Goal: Task Accomplishment & Management: Manage account settings

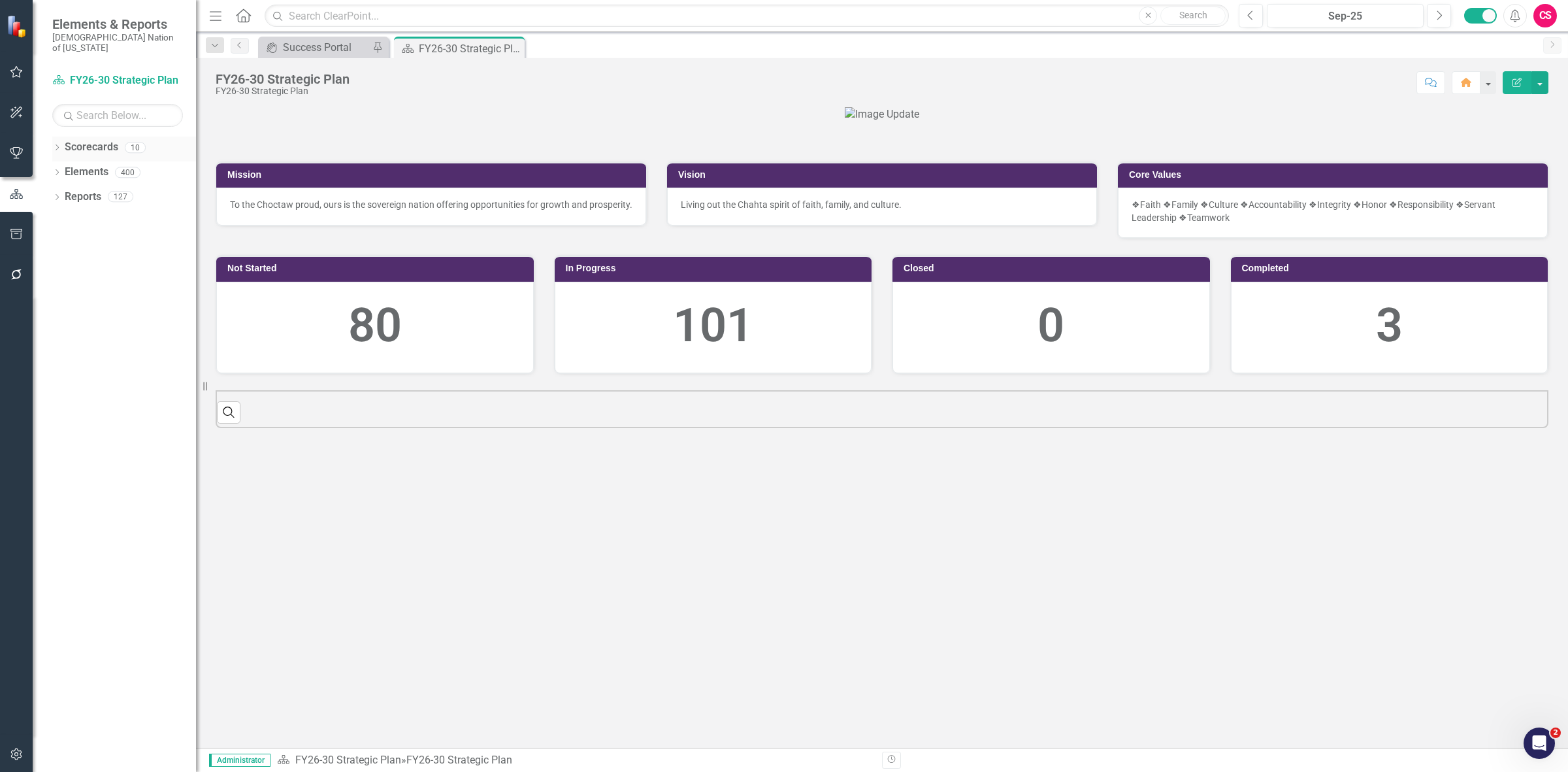
click at [103, 140] on link "Scorecards" at bounding box center [92, 147] width 54 height 15
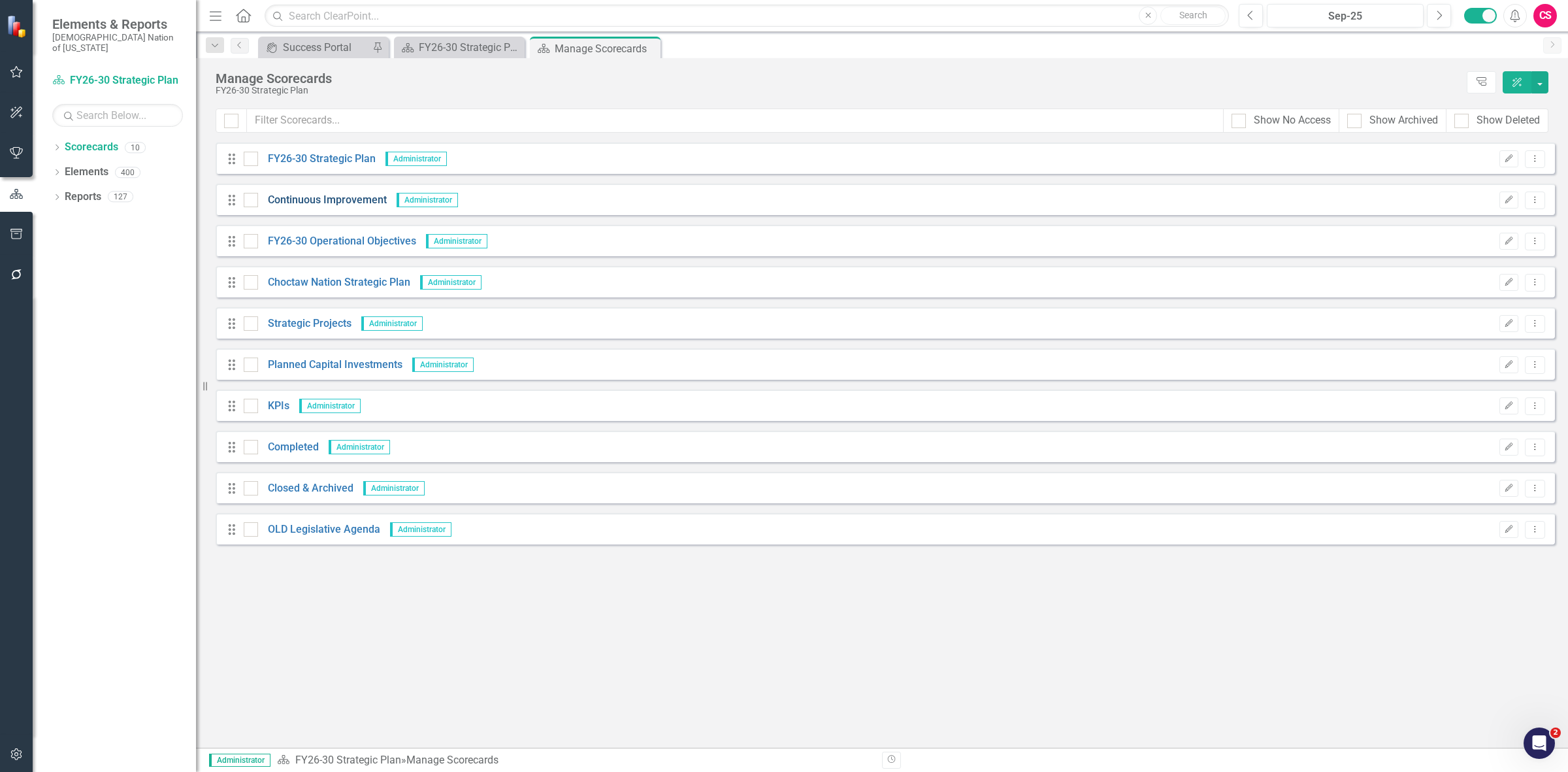
click at [315, 204] on link "Continuous Improvement" at bounding box center [323, 200] width 128 height 15
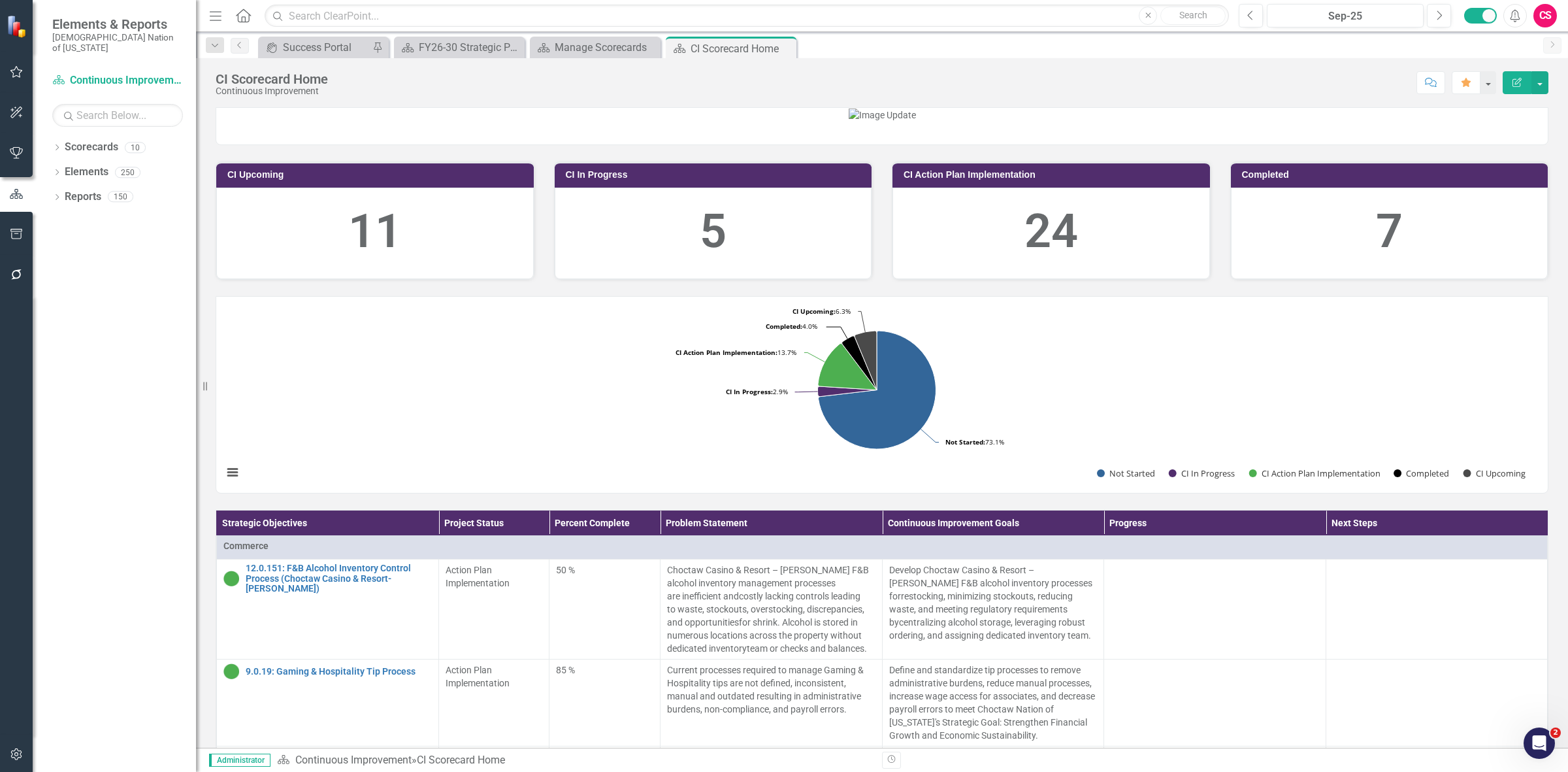
scroll to position [128, 0]
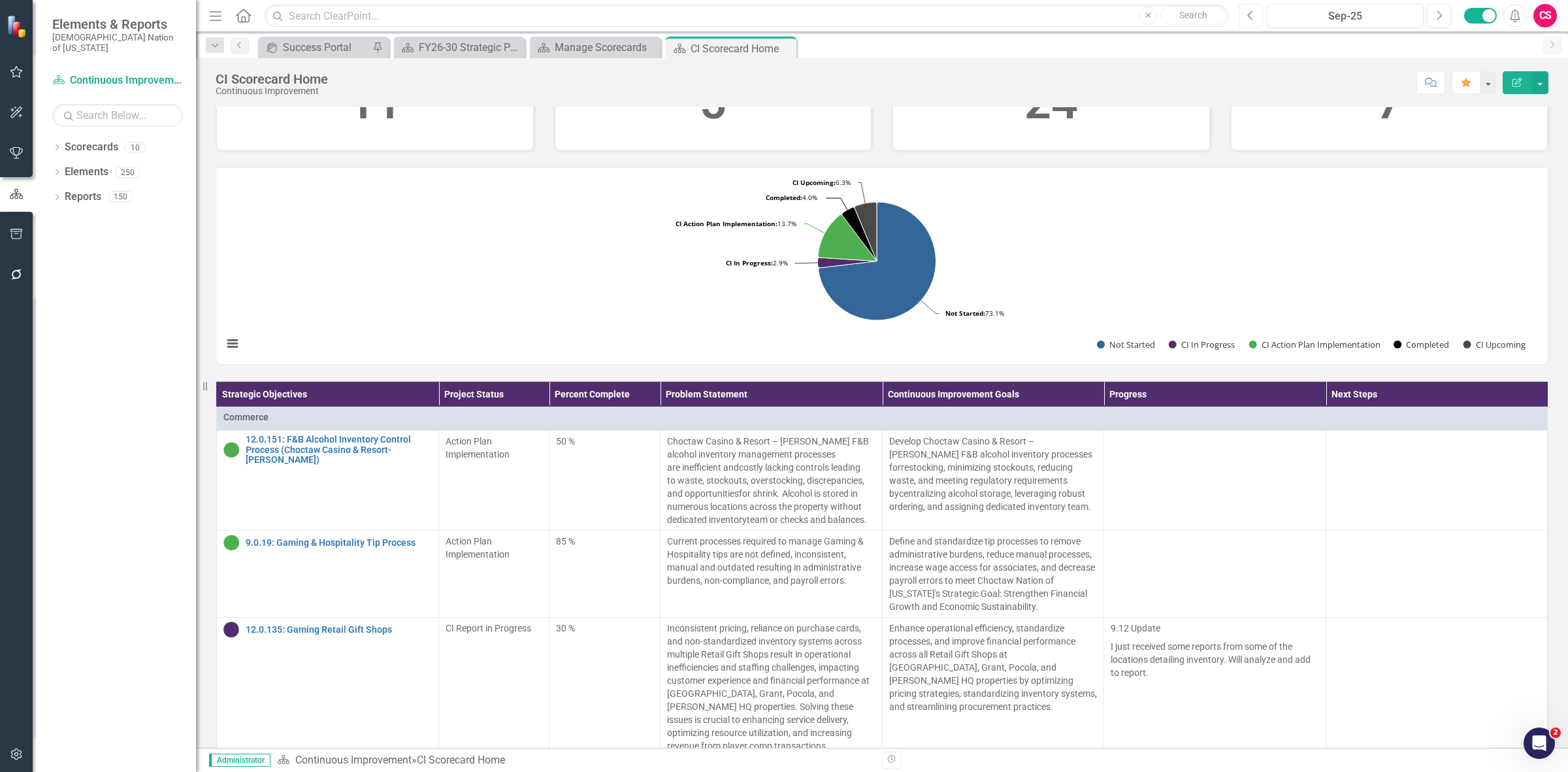
click at [1247, 15] on icon "Previous" at bounding box center [1251, 15] width 8 height 11
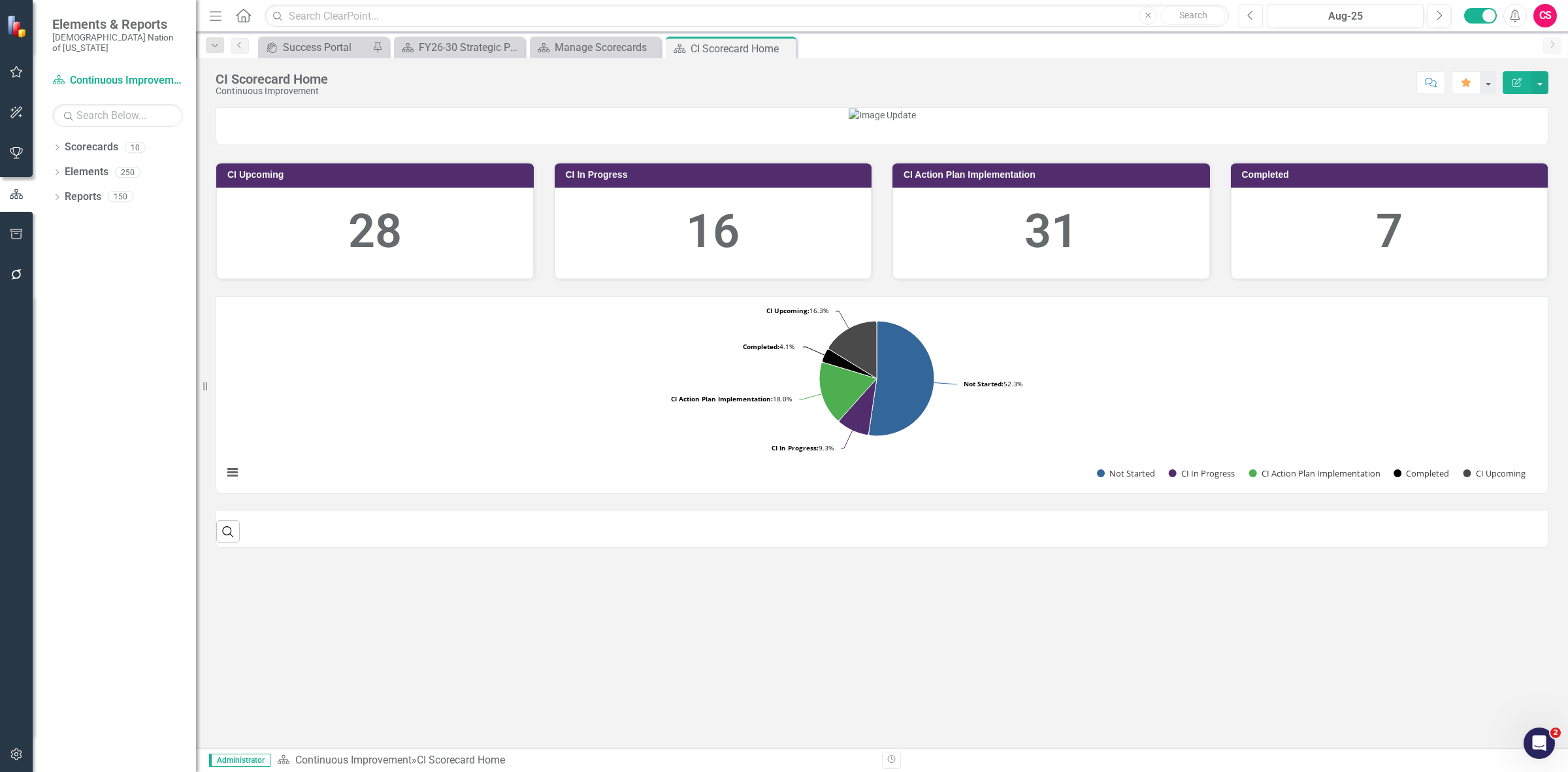
scroll to position [128, 0]
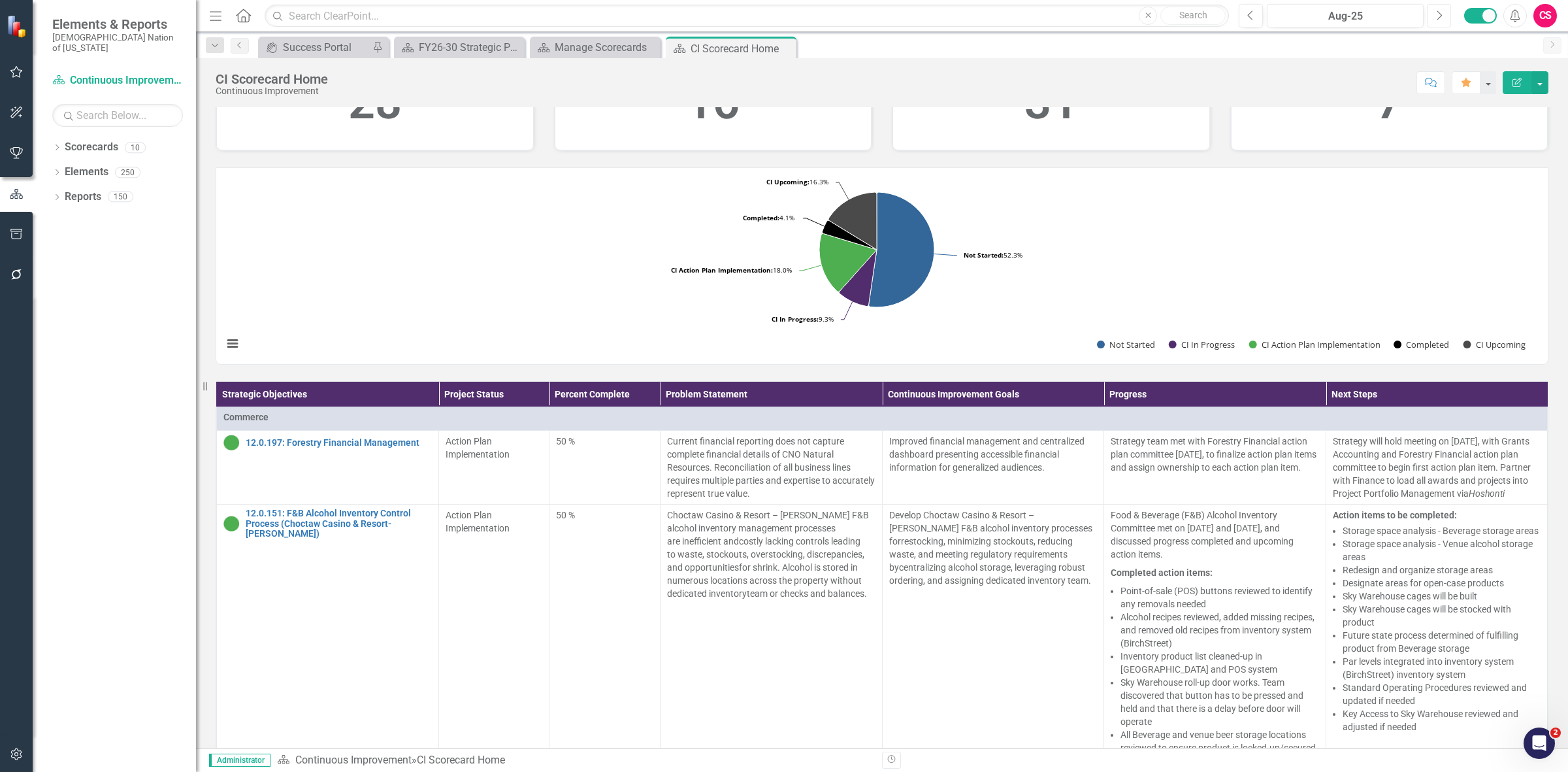
click at [1443, 14] on icon "Next" at bounding box center [1440, 15] width 8 height 11
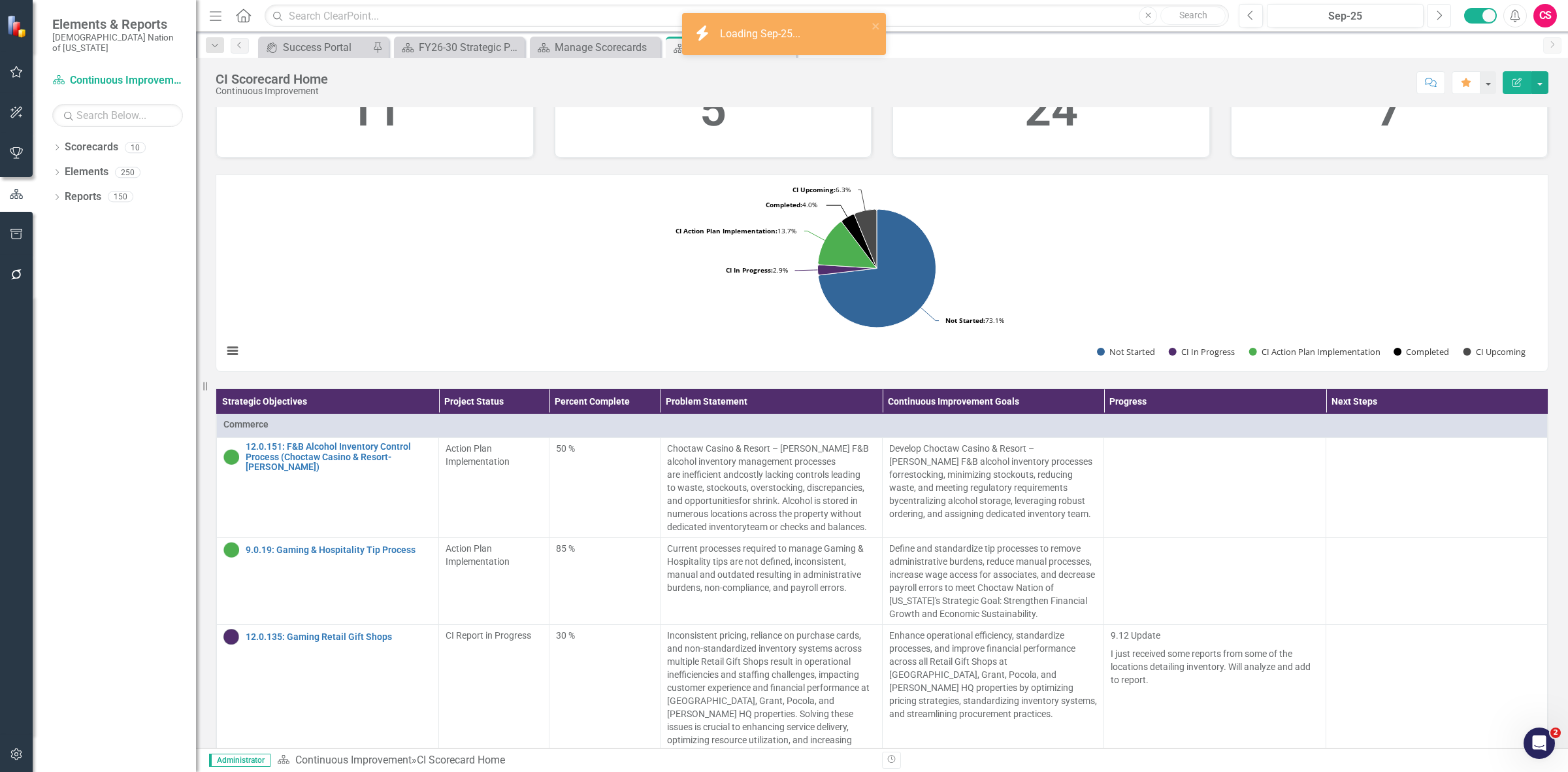
scroll to position [163, 0]
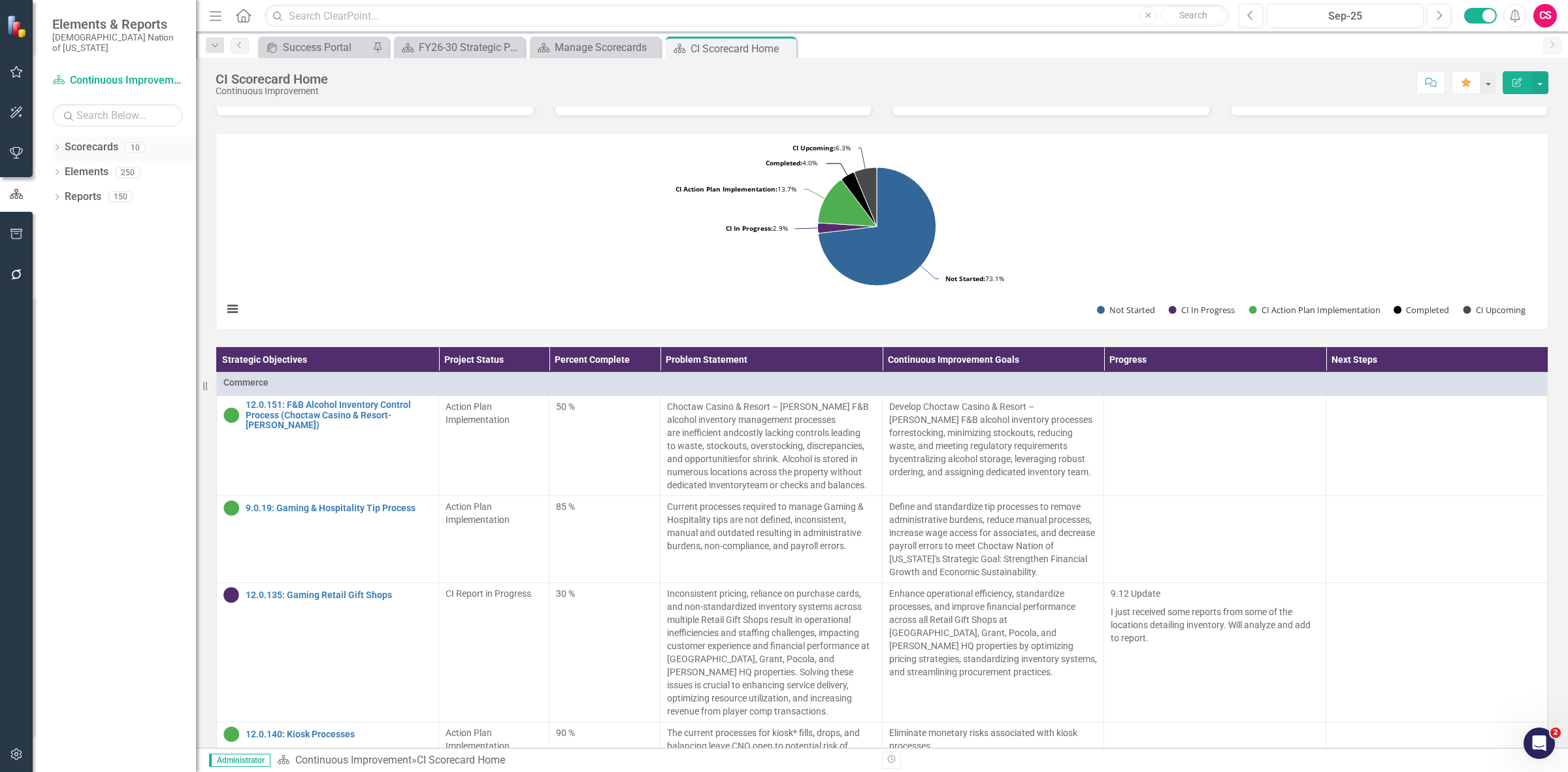
click at [87, 140] on link "Scorecards" at bounding box center [92, 147] width 54 height 15
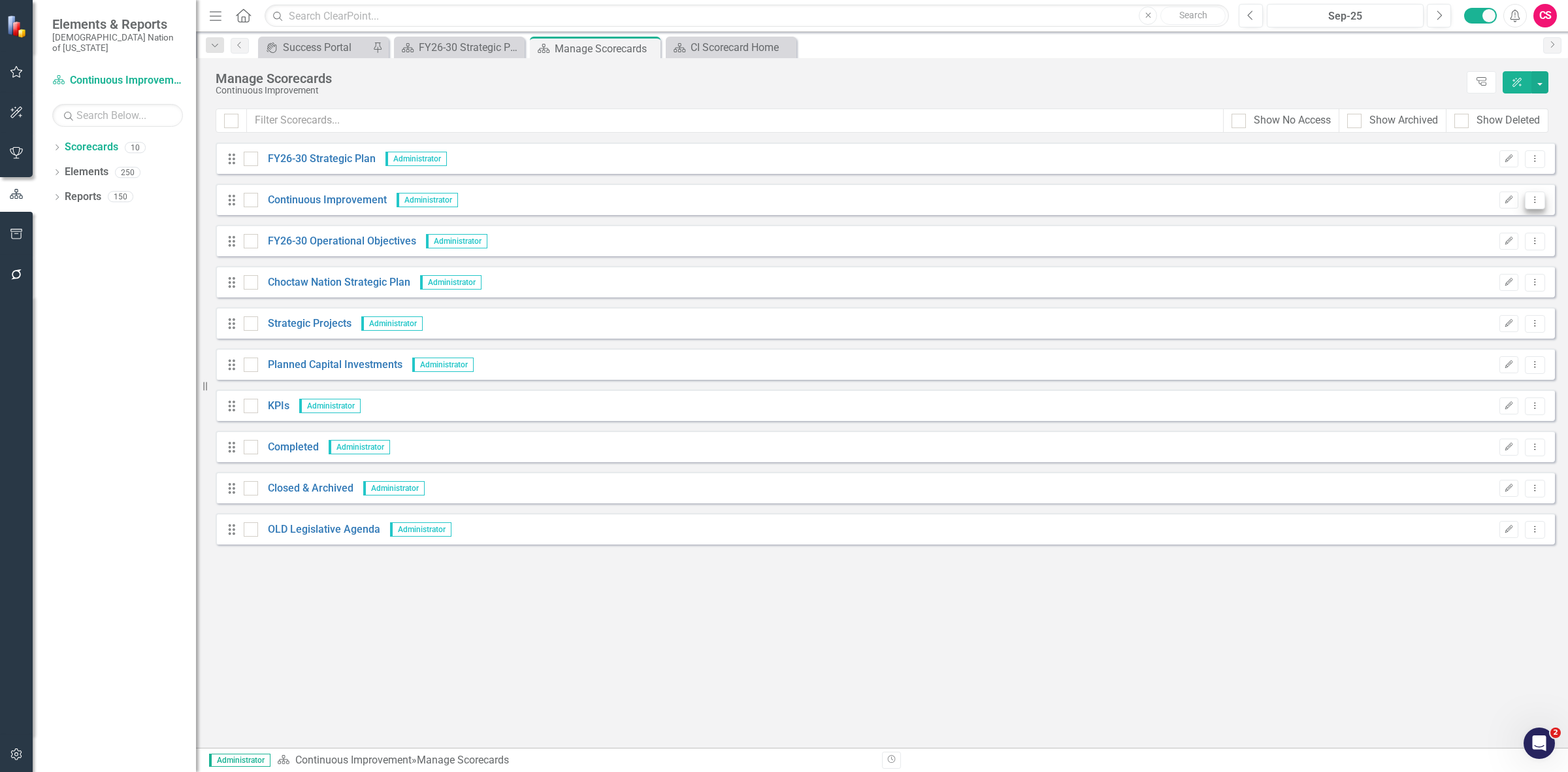
click at [1537, 196] on icon "Dropdown Menu" at bounding box center [1535, 199] width 11 height 8
click at [1464, 270] on link "Copy Forward Copy Forward Scorecard" at bounding box center [1472, 271] width 144 height 25
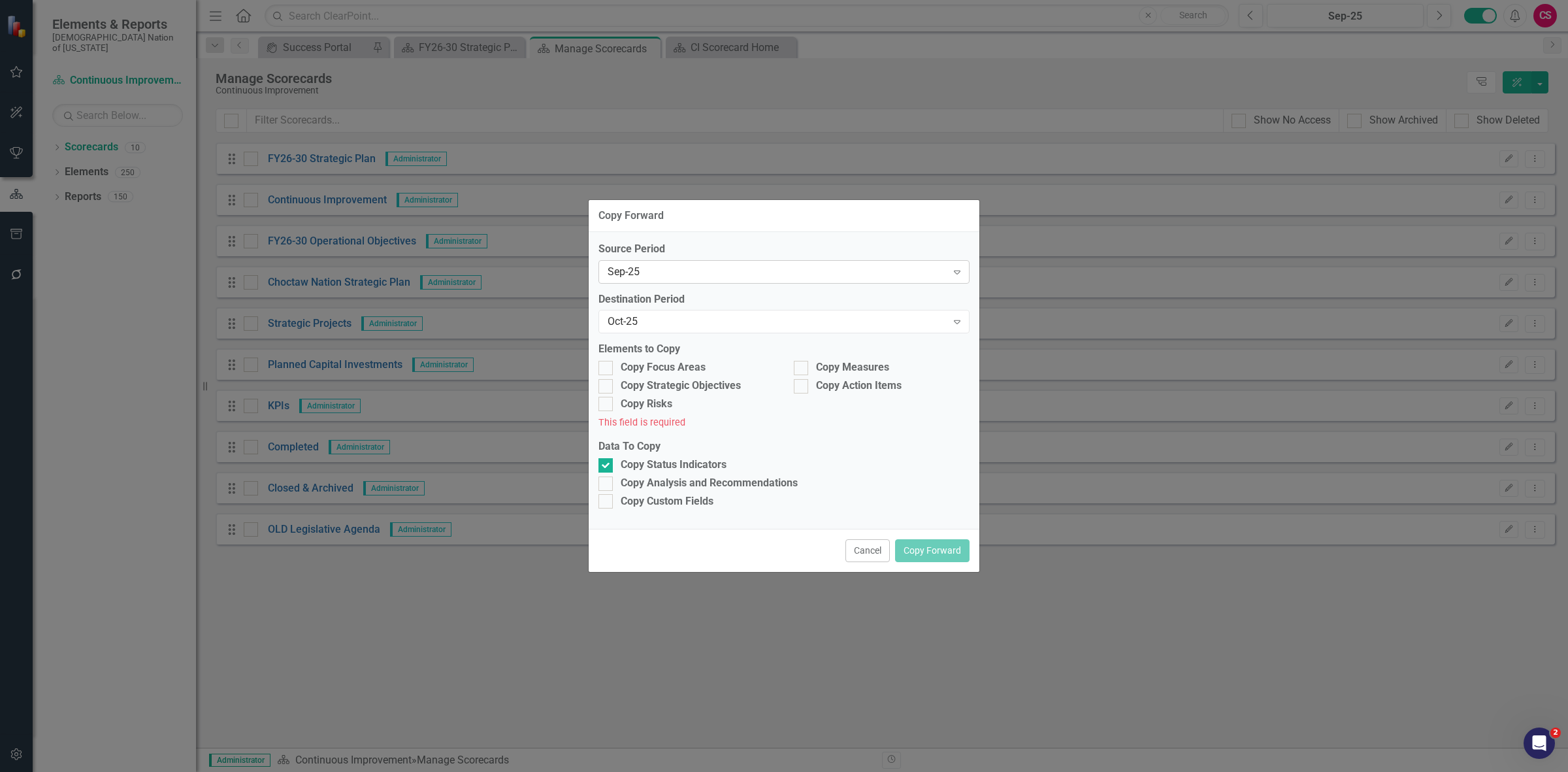
click at [665, 267] on div "Sep-25" at bounding box center [776, 272] width 339 height 15
click at [681, 314] on div "Oct-25" at bounding box center [776, 322] width 339 height 15
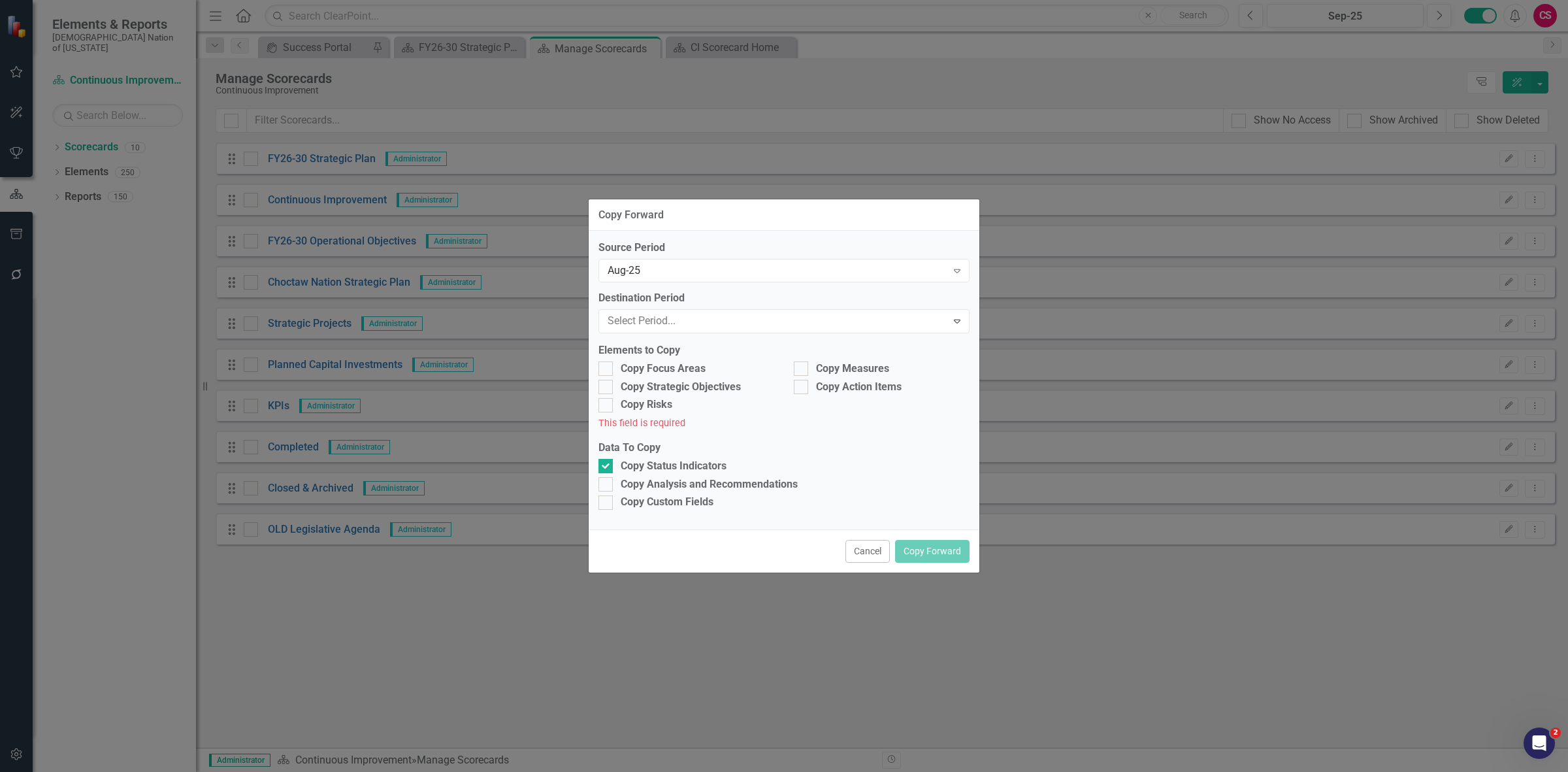
click at [650, 363] on div "Copy Focus Areas" at bounding box center [663, 368] width 85 height 15
click at [607, 363] on input "Copy Focus Areas" at bounding box center [602, 364] width 8 height 8
checkbox input "true"
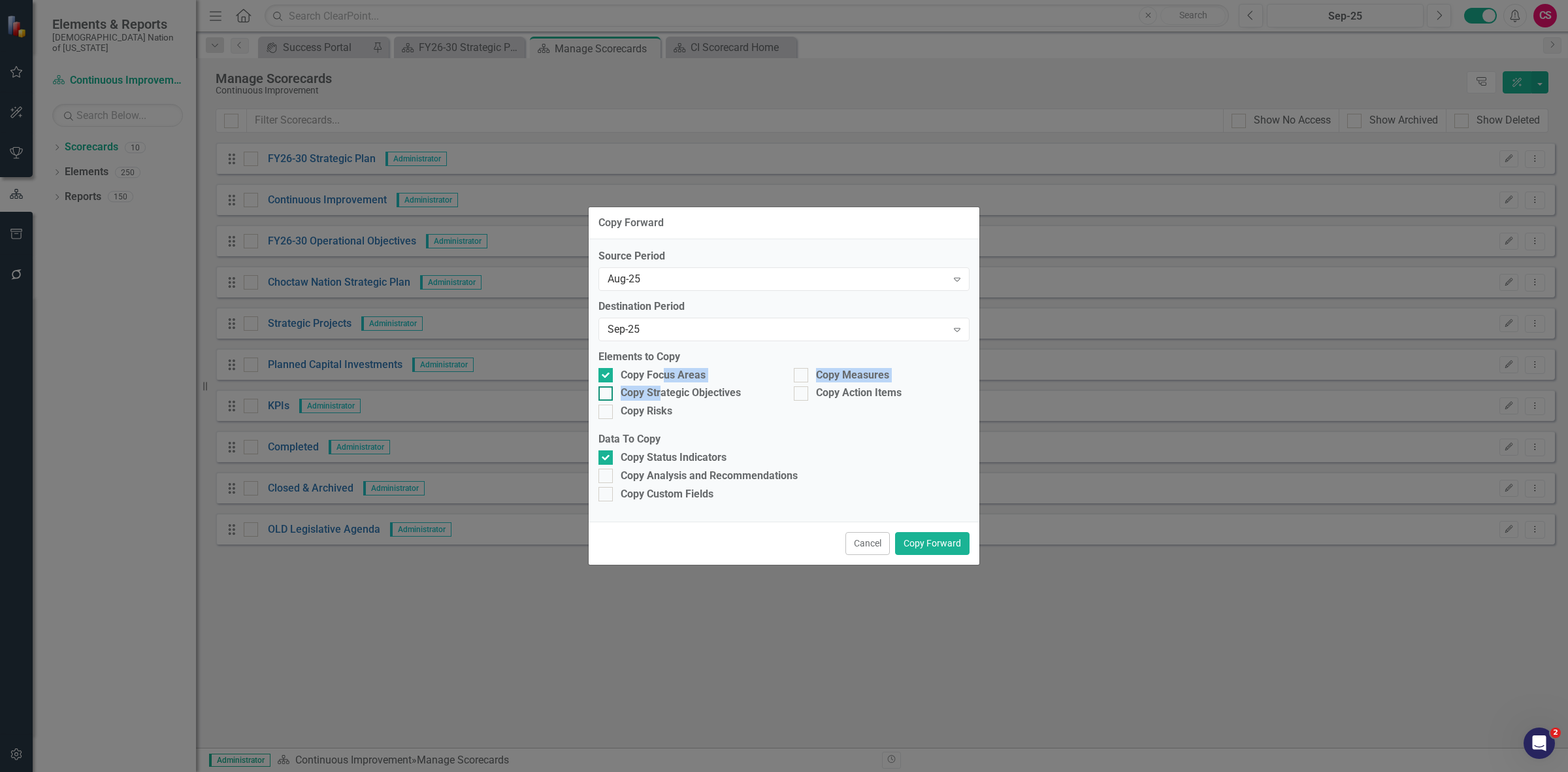
click at [661, 388] on div "Copy Focus Areas Copy Measures Copy Strategic Objectives Copy Action Items Copy…" at bounding box center [784, 395] width 391 height 55
click at [835, 368] on div "Copy Measures" at bounding box center [853, 376] width 74 height 15
click at [803, 368] on input "Copy Measures" at bounding box center [798, 372] width 8 height 8
checkbox input "true"
click at [694, 386] on div "Copy Focus Areas Copy Measures Copy Strategic Objectives Copy Action Items Copy…" at bounding box center [784, 395] width 391 height 55
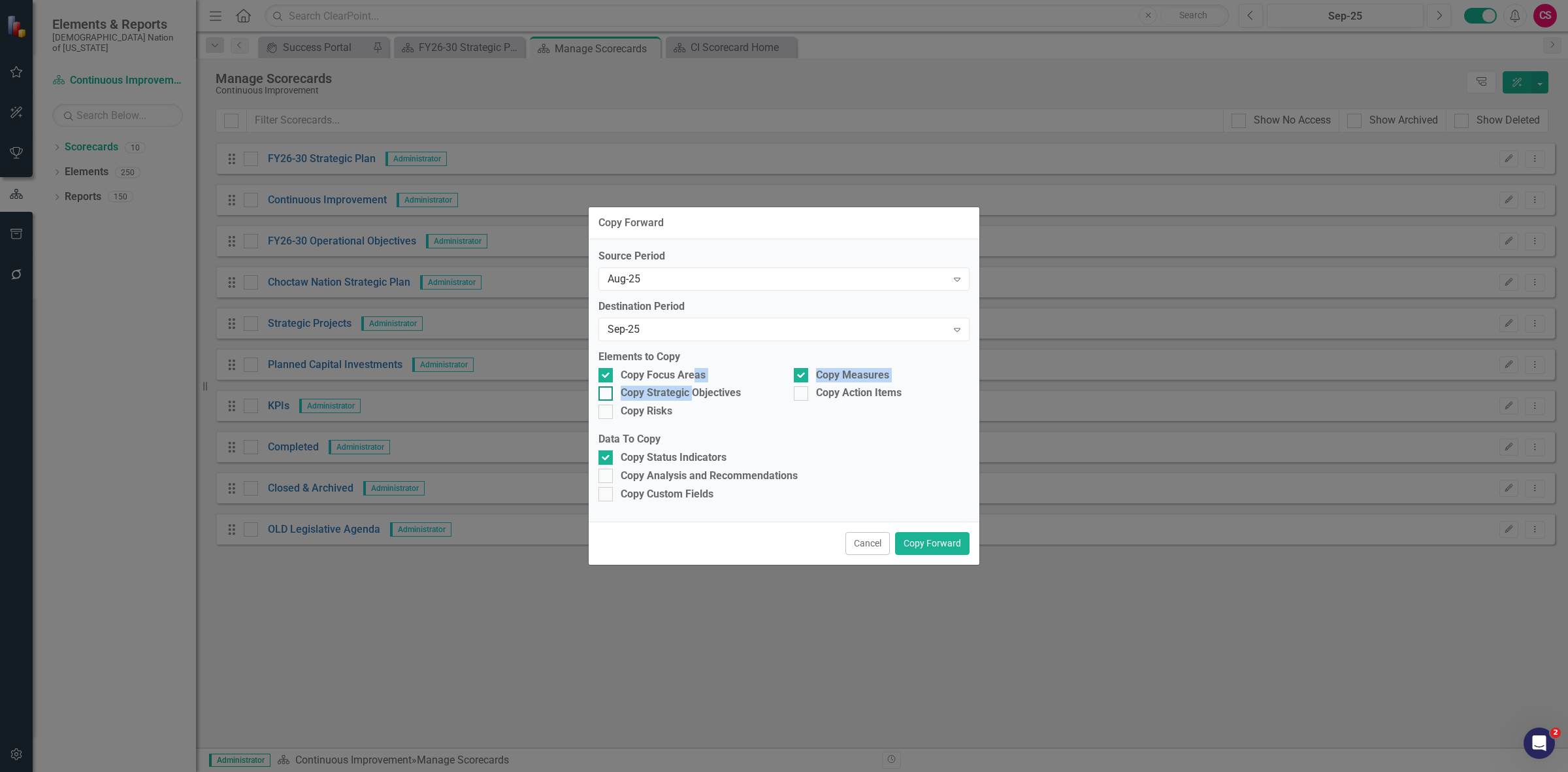
click at [685, 391] on div "Copy Strategic Objectives" at bounding box center [680, 394] width 120 height 15
click at [607, 391] on input "Copy Strategic Objectives" at bounding box center [602, 390] width 8 height 8
checkbox input "true"
click at [769, 356] on label "Elements to Copy" at bounding box center [783, 358] width 371 height 15
click at [946, 546] on button "Copy Forward" at bounding box center [932, 544] width 75 height 23
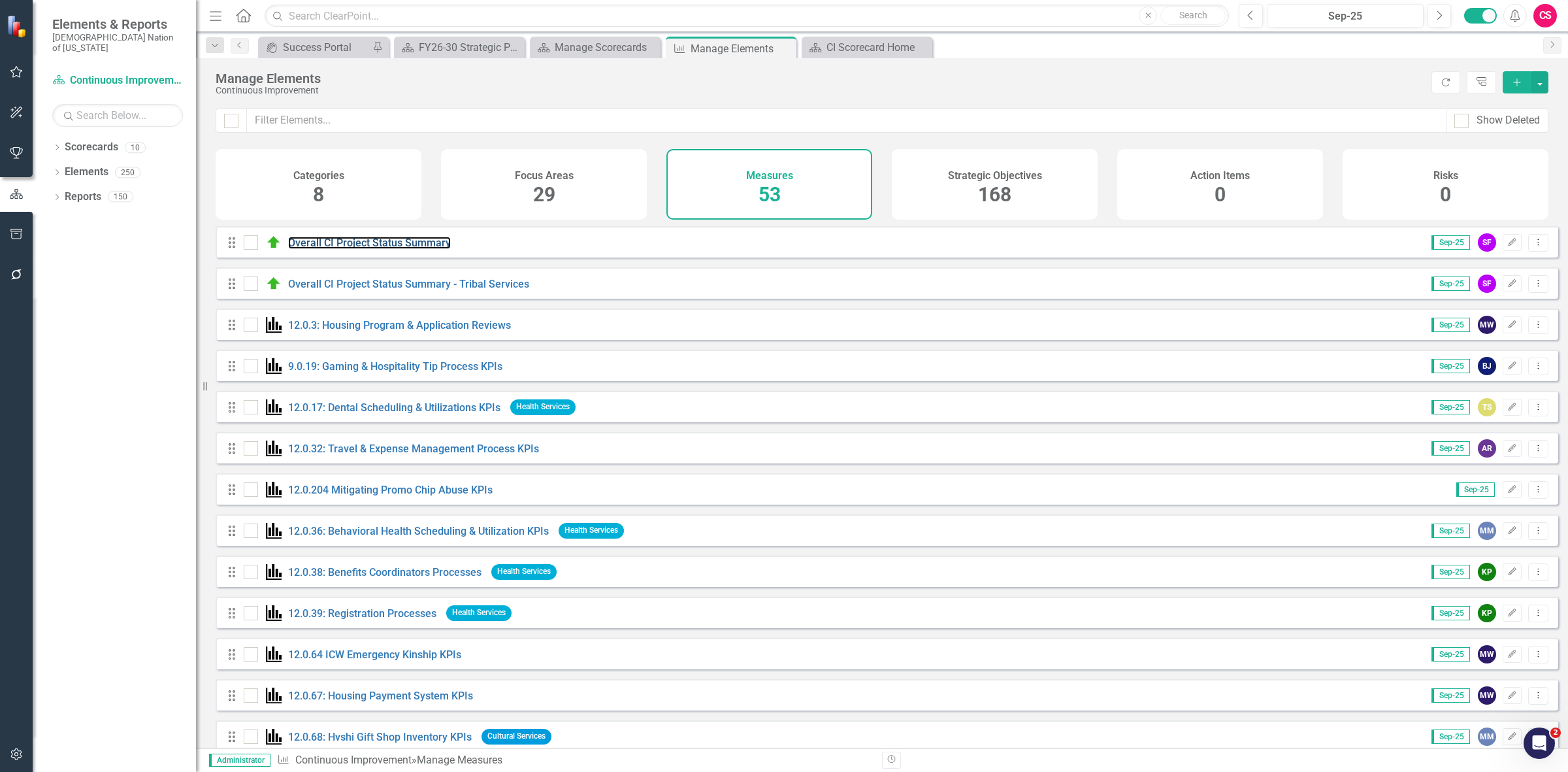
click at [359, 249] on link "Overall CI Project Status Summary" at bounding box center [369, 243] width 162 height 12
